Goal: Navigation & Orientation: Find specific page/section

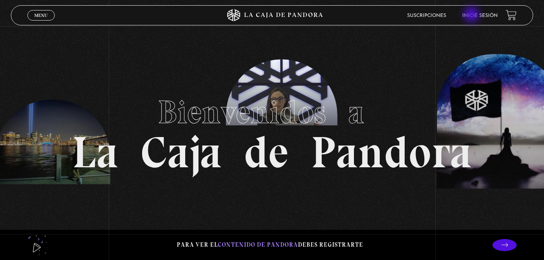
click at [474, 16] on link "Inicie sesión" at bounding box center [479, 15] width 35 height 5
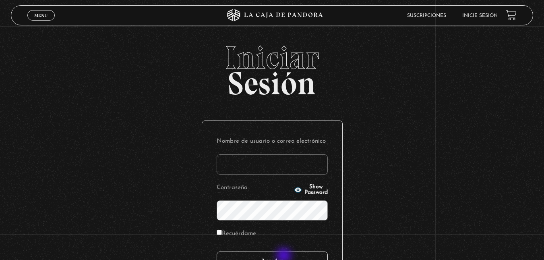
type input "[EMAIL_ADDRESS][DOMAIN_NAME]"
click at [285, 256] on input "Acceder" at bounding box center [272, 261] width 111 height 20
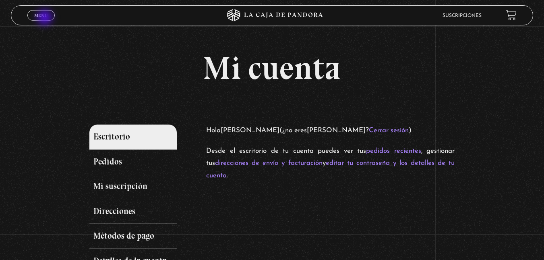
click at [46, 18] on link "Menu Cerrar" at bounding box center [40, 15] width 27 height 10
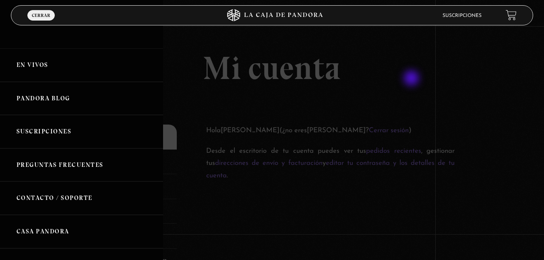
click at [413, 79] on div at bounding box center [272, 130] width 544 height 260
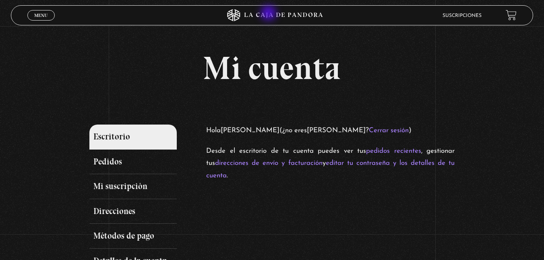
click at [269, 15] on icon at bounding box center [272, 15] width 163 height 12
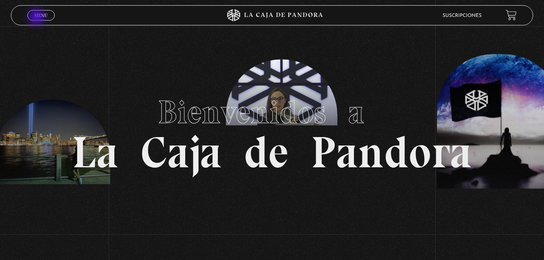
click at [37, 17] on span "Menu" at bounding box center [40, 15] width 13 height 5
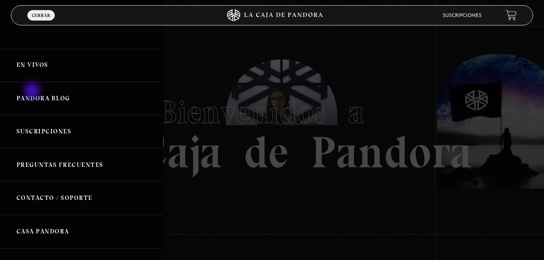
click at [33, 91] on link "Pandora Blog" at bounding box center [81, 98] width 163 height 33
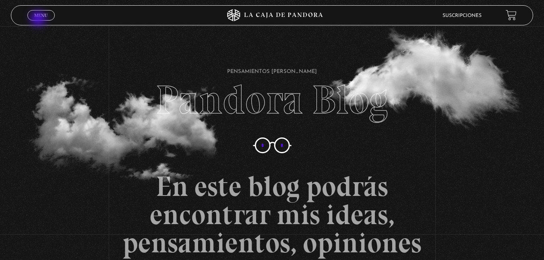
click at [40, 19] on link "Menu Cerrar" at bounding box center [40, 15] width 27 height 10
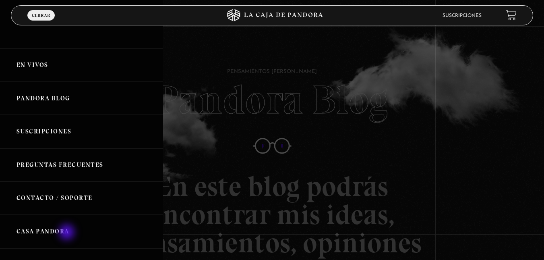
click at [68, 233] on link "Casa Pandora" at bounding box center [81, 231] width 163 height 33
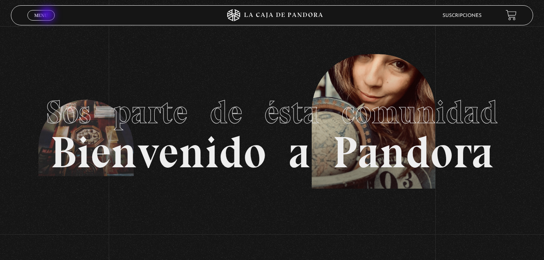
click at [46, 17] on span "Menu" at bounding box center [40, 15] width 13 height 5
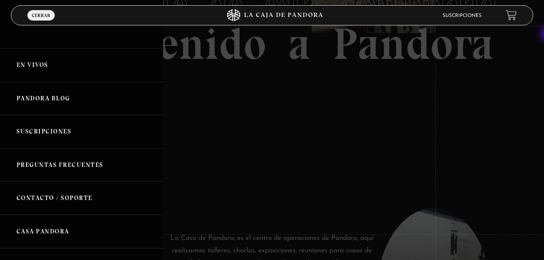
scroll to position [114, 0]
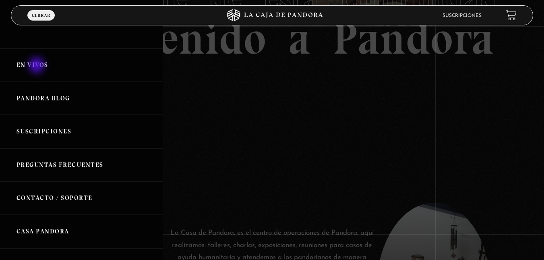
click at [37, 66] on link "En vivos" at bounding box center [81, 64] width 163 height 33
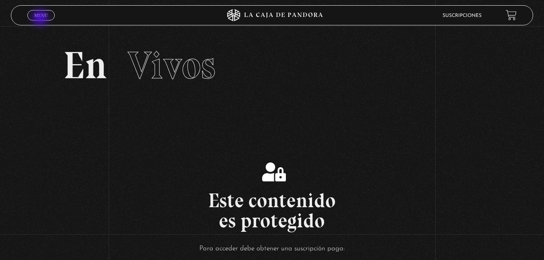
click at [41, 19] on link "Menu Cerrar" at bounding box center [40, 15] width 27 height 10
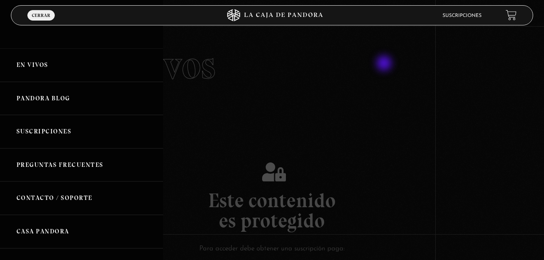
click at [385, 64] on div at bounding box center [272, 130] width 544 height 260
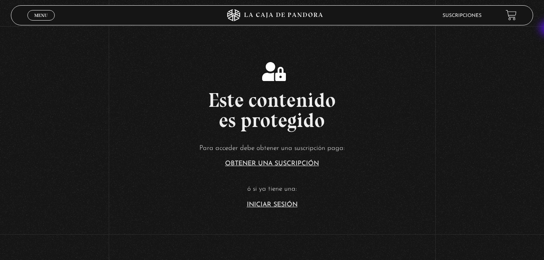
scroll to position [105, 0]
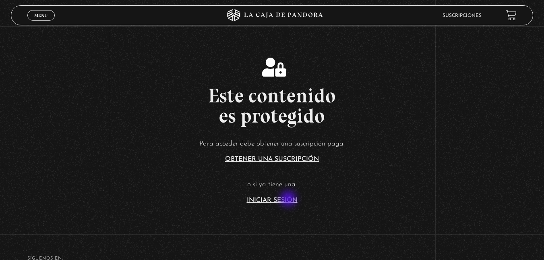
click at [289, 199] on link "Iniciar Sesión" at bounding box center [272, 200] width 51 height 6
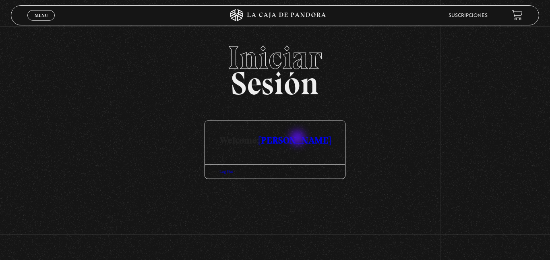
click at [299, 139] on link "[PERSON_NAME]" at bounding box center [295, 140] width 72 height 12
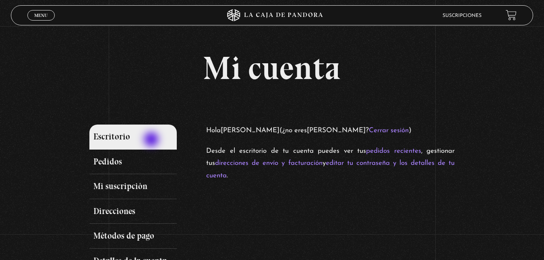
click at [152, 140] on link "Escritorio" at bounding box center [133, 136] width 88 height 25
click at [287, 19] on icon at bounding box center [272, 15] width 163 height 12
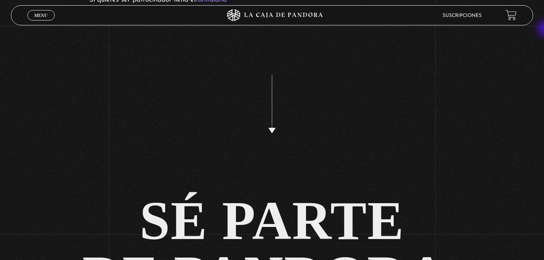
scroll to position [1687, 0]
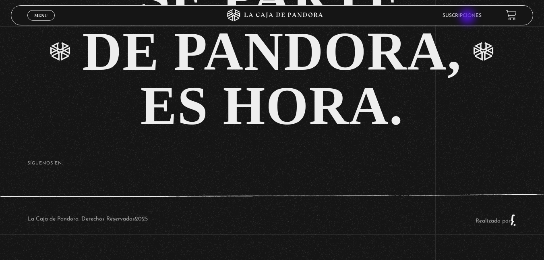
click at [468, 17] on link "Suscripciones" at bounding box center [462, 15] width 39 height 5
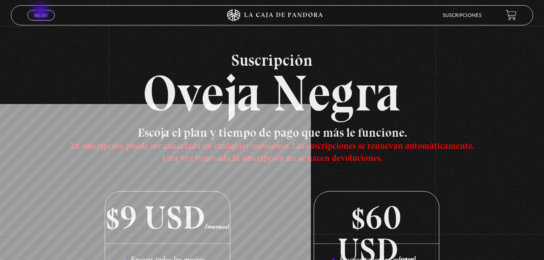
click at [41, 13] on span "Menu" at bounding box center [40, 15] width 13 height 5
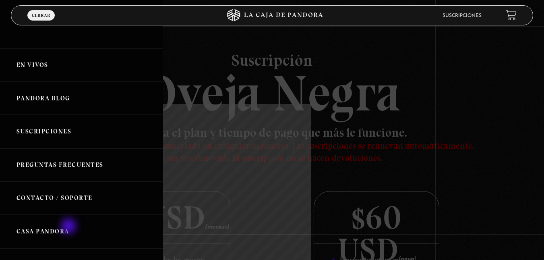
click at [69, 227] on link "Casa Pandora" at bounding box center [81, 231] width 163 height 33
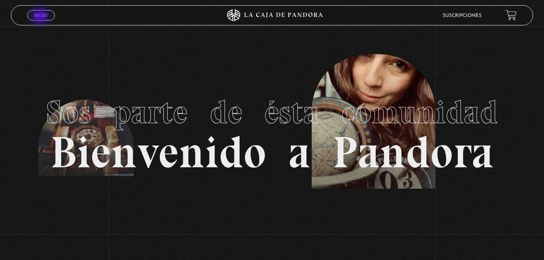
click at [41, 17] on span "Menu" at bounding box center [40, 15] width 13 height 5
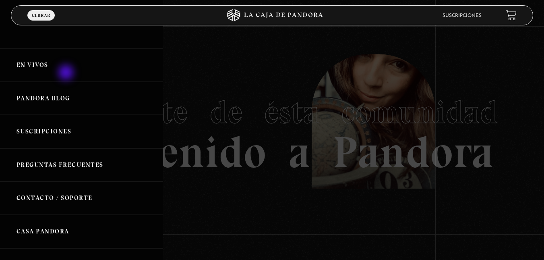
click at [67, 73] on link "En vivos" at bounding box center [81, 64] width 163 height 33
